Goal: Task Accomplishment & Management: Complete application form

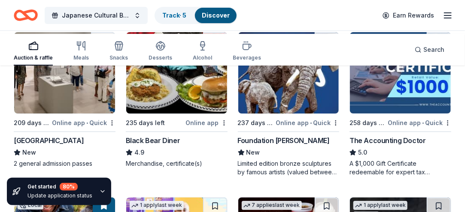
scroll to position [962, 0]
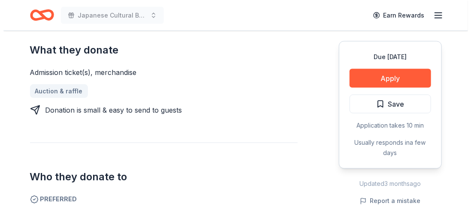
scroll to position [364, 0]
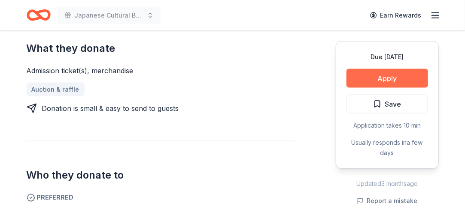
click at [375, 88] on button "Apply" at bounding box center [387, 78] width 82 height 19
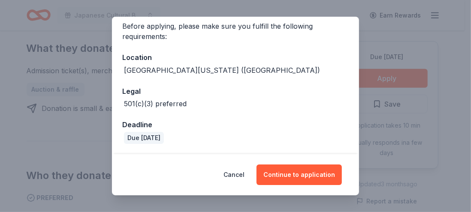
scroll to position [133, 0]
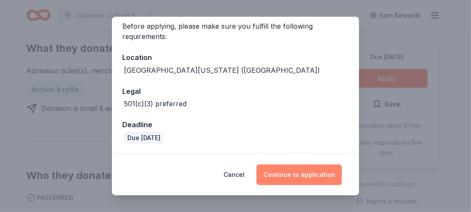
click at [339, 171] on button "Continue to application" at bounding box center [299, 175] width 85 height 21
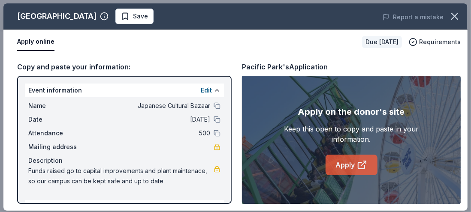
click at [346, 176] on link "Apply" at bounding box center [352, 165] width 52 height 21
